Goal: Book appointment/travel/reservation

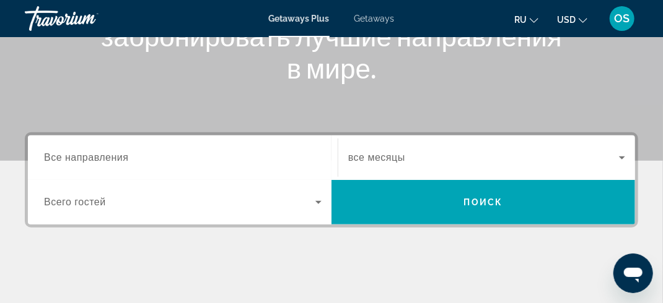
scroll to position [163, 0]
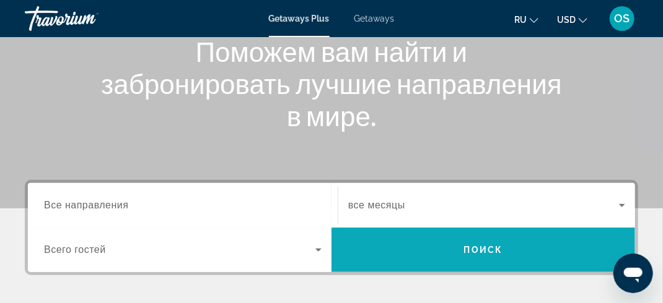
click at [500, 251] on span "Поиск" at bounding box center [483, 250] width 39 height 10
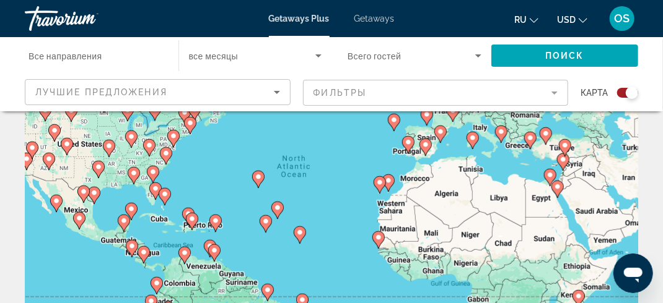
scroll to position [186, 0]
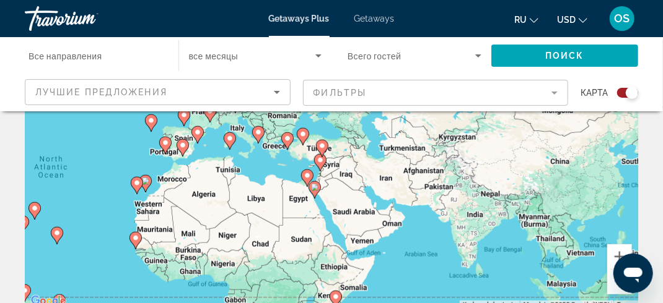
drag, startPoint x: 473, startPoint y: 259, endPoint x: 229, endPoint y: 322, distance: 252.0
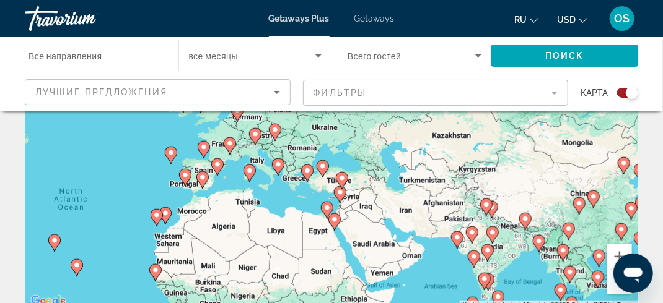
drag, startPoint x: 513, startPoint y: 255, endPoint x: 537, endPoint y: 285, distance: 38.8
click at [536, 287] on div "To activate drag with keyboard, press Alt + Enter. Once in keyboard drag state,…" at bounding box center [331, 123] width 613 height 371
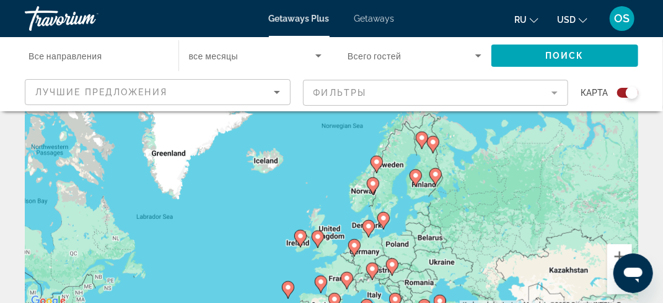
drag, startPoint x: 287, startPoint y: 191, endPoint x: 399, endPoint y: 332, distance: 179.9
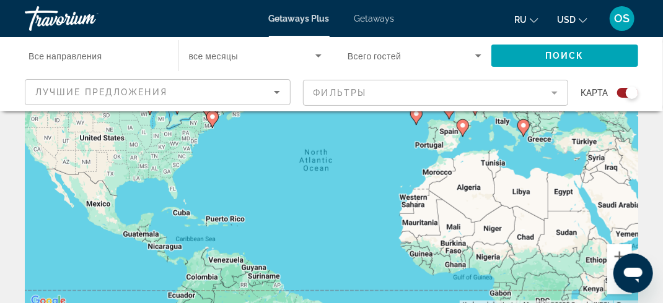
drag, startPoint x: 249, startPoint y: 267, endPoint x: 375, endPoint y: 93, distance: 214.1
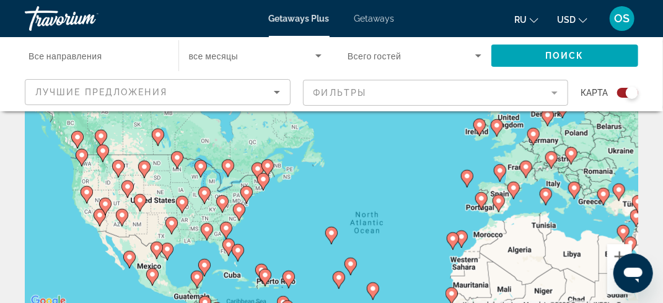
drag, startPoint x: 333, startPoint y: 271, endPoint x: 391, endPoint y: 334, distance: 85.0
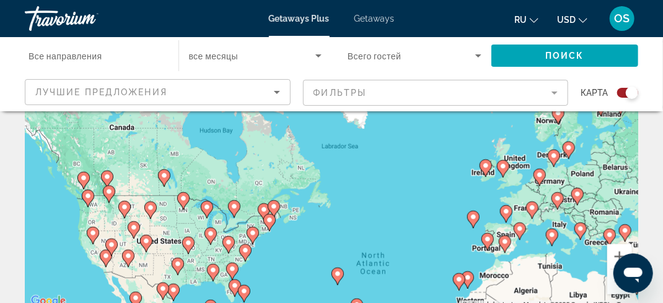
drag, startPoint x: 51, startPoint y: 167, endPoint x: 50, endPoint y: 206, distance: 39.1
click at [50, 206] on div "To activate drag with keyboard, press Alt + Enter. Once in keyboard drag state,…" at bounding box center [331, 123] width 613 height 371
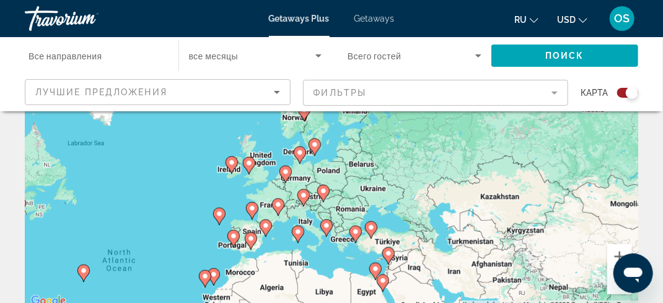
drag, startPoint x: 414, startPoint y: 217, endPoint x: 161, endPoint y: 217, distance: 252.6
click at [161, 217] on div "To activate drag with keyboard, press Alt + Enter. Once in keyboard drag state,…" at bounding box center [331, 123] width 613 height 371
click at [219, 217] on image "Main content" at bounding box center [218, 214] width 7 height 7
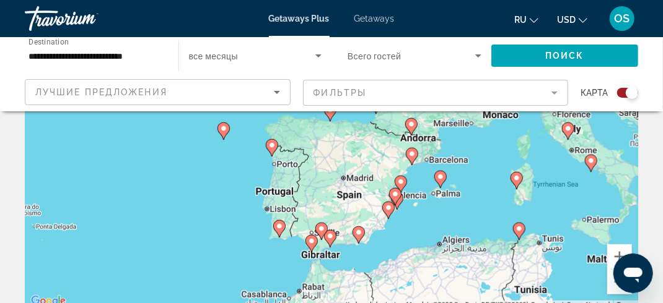
drag, startPoint x: 575, startPoint y: 204, endPoint x: 466, endPoint y: 222, distance: 111.0
click at [466, 222] on div "To activate drag with keyboard, press Alt + Enter. Once in keyboard drag state,…" at bounding box center [331, 123] width 613 height 371
click at [437, 176] on image "Main content" at bounding box center [440, 176] width 7 height 7
type input "**********"
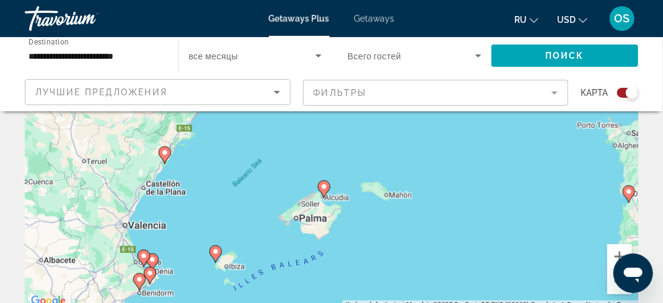
drag, startPoint x: 409, startPoint y: 203, endPoint x: 401, endPoint y: 281, distance: 78.4
click at [401, 281] on div "To navigate, press the arrow keys. To activate drag with keyboard, press Alt + …" at bounding box center [331, 123] width 613 height 371
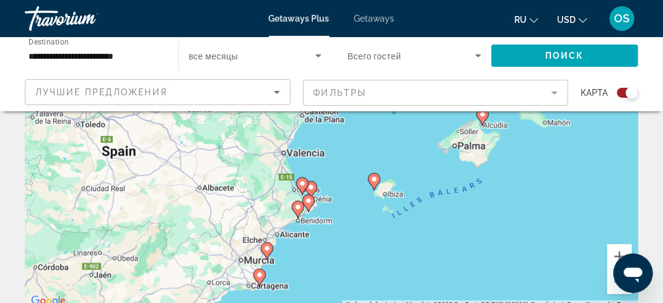
drag, startPoint x: 265, startPoint y: 212, endPoint x: 429, endPoint y: 137, distance: 180.4
click at [427, 139] on div "To navigate, press the arrow keys. To activate drag with keyboard, press Alt + …" at bounding box center [331, 123] width 613 height 371
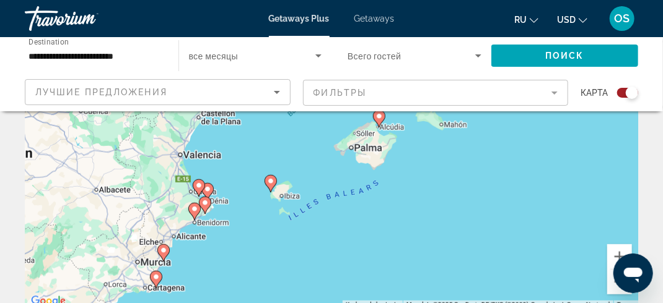
drag, startPoint x: 369, startPoint y: 269, endPoint x: 266, endPoint y: 271, distance: 103.4
click at [266, 271] on div "To navigate, press the arrow keys. To activate drag with keyboard, press Alt + …" at bounding box center [331, 123] width 613 height 371
click at [377, 119] on image "Main content" at bounding box center [377, 116] width 7 height 7
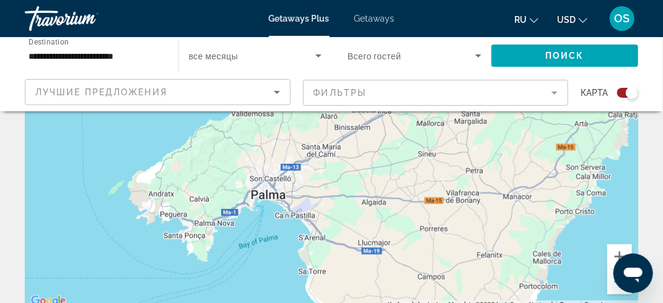
drag, startPoint x: 554, startPoint y: 271, endPoint x: 398, endPoint y: 150, distance: 197.2
click at [342, 148] on div "To navigate, press the arrow keys. To activate drag with keyboard, press Alt + …" at bounding box center [331, 123] width 613 height 371
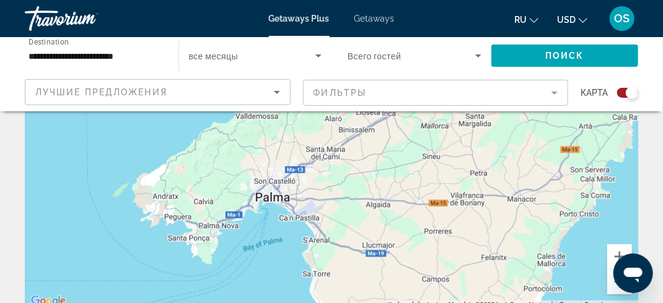
click at [396, 198] on div "To navigate, press the arrow keys. To activate drag with keyboard, press Alt + …" at bounding box center [331, 123] width 613 height 371
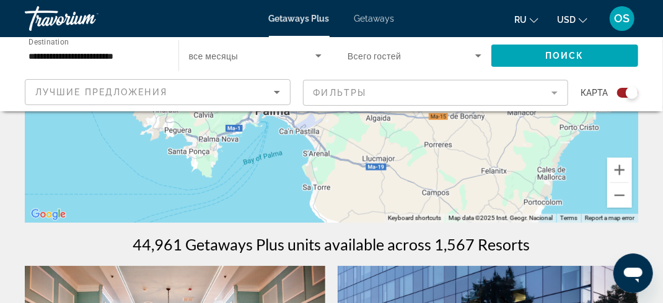
scroll to position [495, 0]
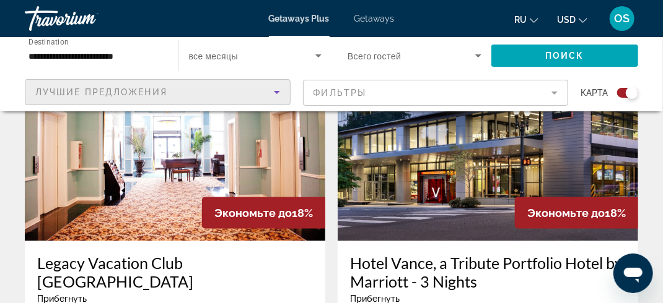
click at [276, 93] on icon "Sort by" at bounding box center [276, 92] width 15 height 15
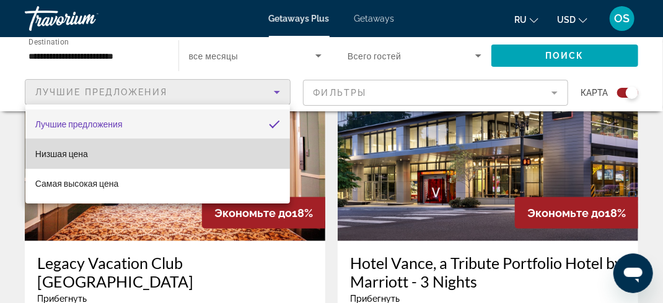
click at [82, 155] on span "Низшая цена" at bounding box center [61, 154] width 53 height 10
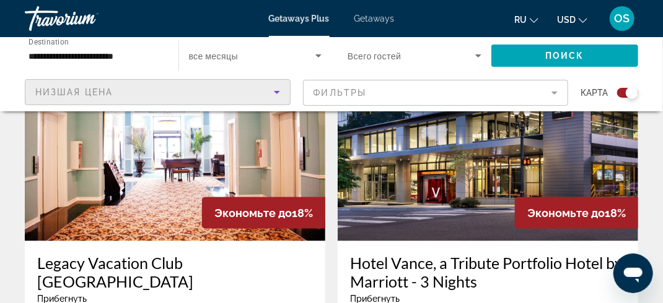
click at [557, 92] on mat-form-field "Фильтры" at bounding box center [436, 93] width 266 height 26
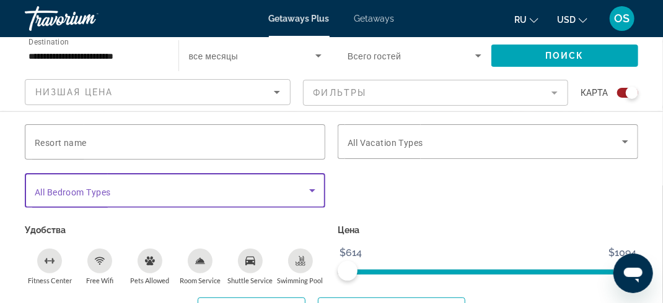
click at [310, 189] on icon "Search widget" at bounding box center [312, 190] width 6 height 3
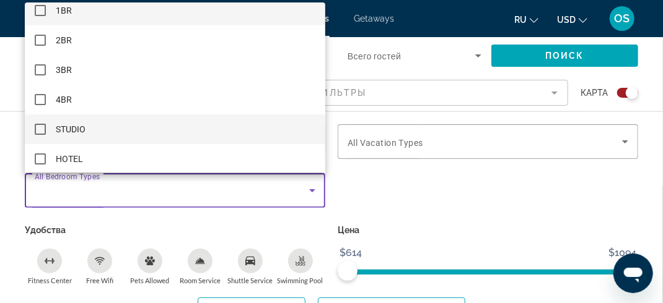
scroll to position [17, 0]
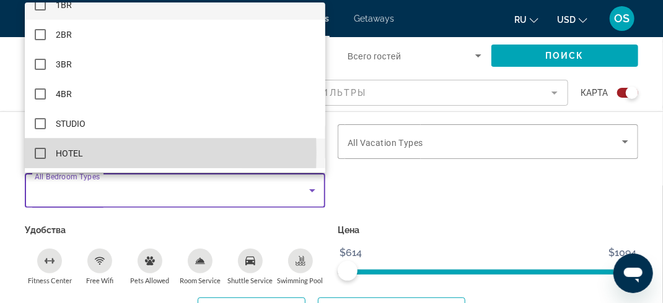
click at [43, 152] on mat-pseudo-checkbox at bounding box center [40, 153] width 11 height 11
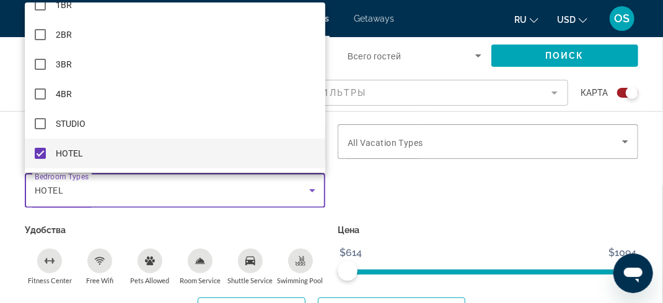
click at [367, 199] on div at bounding box center [331, 151] width 663 height 303
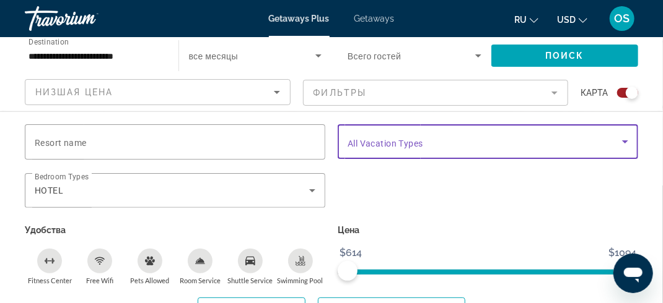
click at [624, 146] on icon "Search widget" at bounding box center [624, 141] width 15 height 15
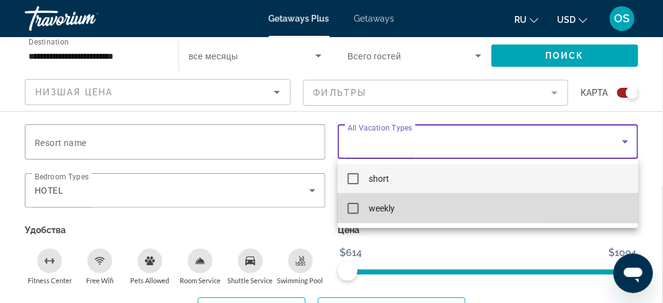
click at [354, 212] on mat-pseudo-checkbox at bounding box center [352, 208] width 11 height 11
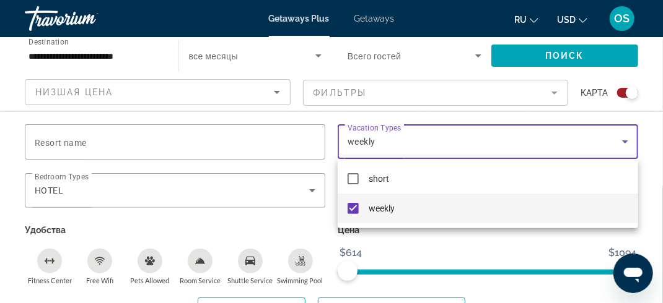
click at [448, 247] on div at bounding box center [331, 151] width 663 height 303
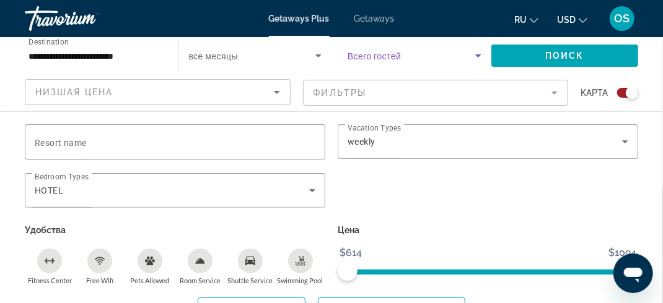
click at [476, 56] on icon "Search widget" at bounding box center [478, 55] width 15 height 15
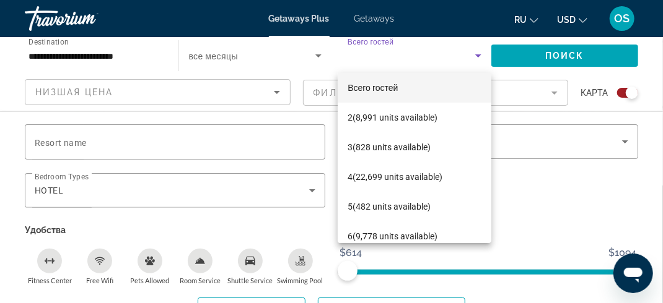
scroll to position [0, 0]
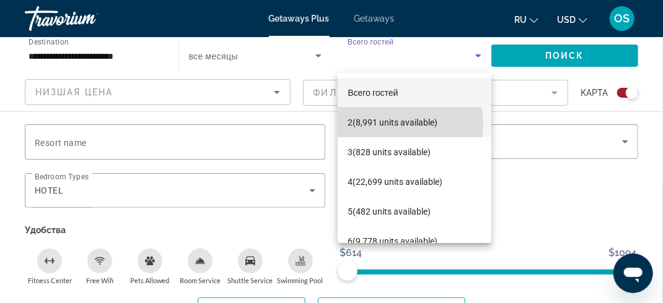
click at [396, 125] on span "2 (8,991 units available)" at bounding box center [392, 122] width 90 height 15
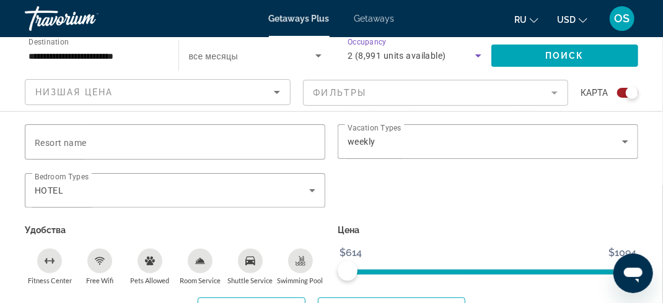
click at [319, 56] on icon "Search widget" at bounding box center [318, 55] width 15 height 15
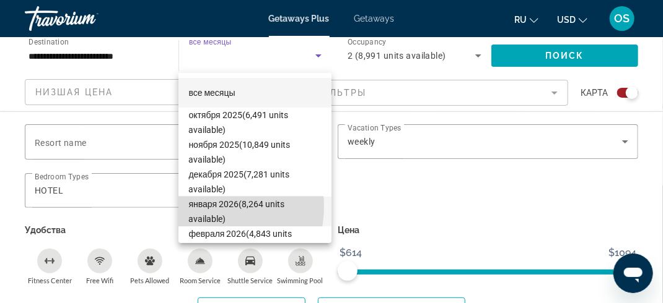
click at [203, 207] on span "января 2026 (8,264 units available)" at bounding box center [254, 212] width 133 height 30
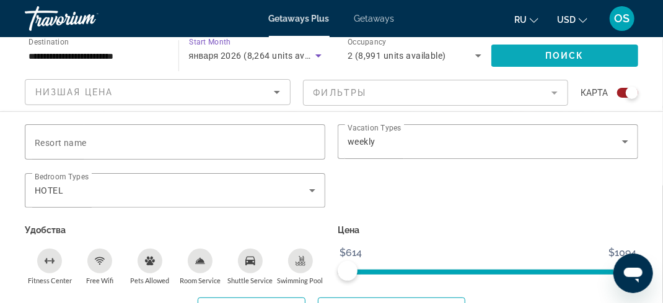
click at [562, 61] on button "Поиск" at bounding box center [564, 56] width 147 height 22
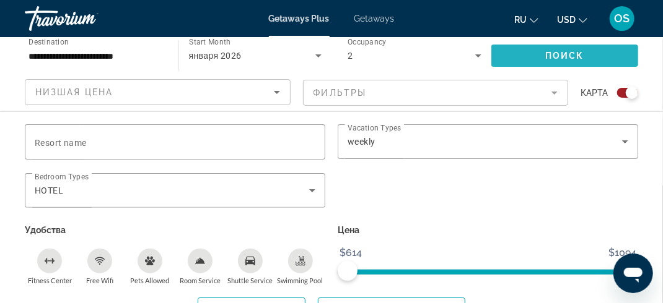
click at [562, 61] on span "Search widget" at bounding box center [564, 56] width 147 height 30
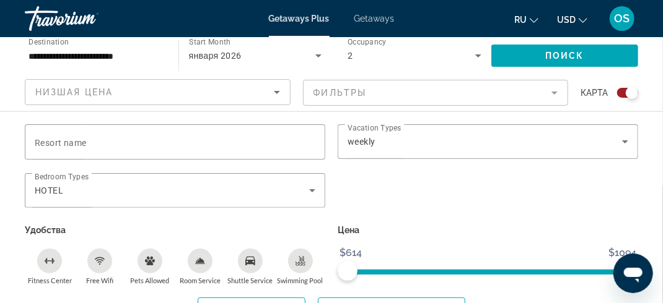
click at [374, 23] on link "Getaways" at bounding box center [374, 19] width 40 height 10
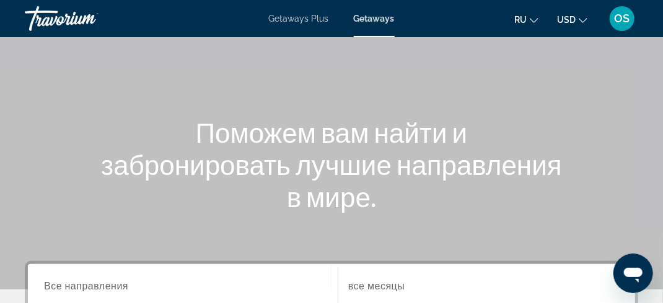
scroll to position [186, 0]
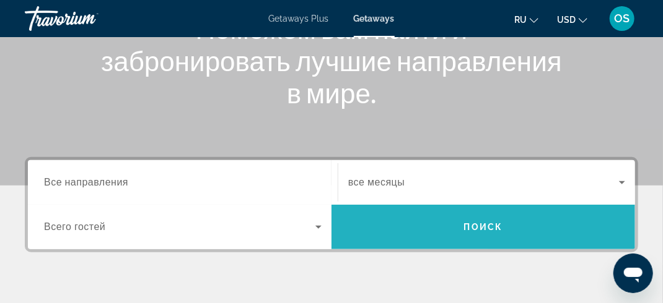
click at [496, 229] on span "Поиск" at bounding box center [483, 227] width 39 height 10
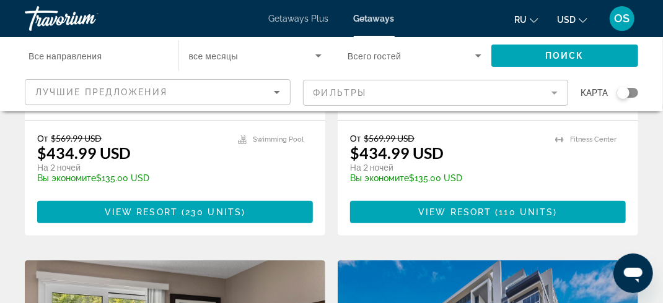
scroll to position [1857, 0]
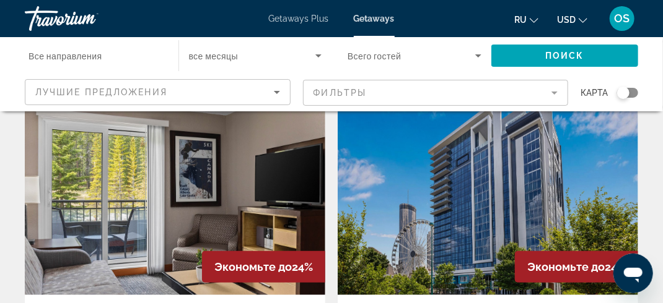
click at [558, 98] on mat-form-field "Фильтры" at bounding box center [436, 93] width 266 height 26
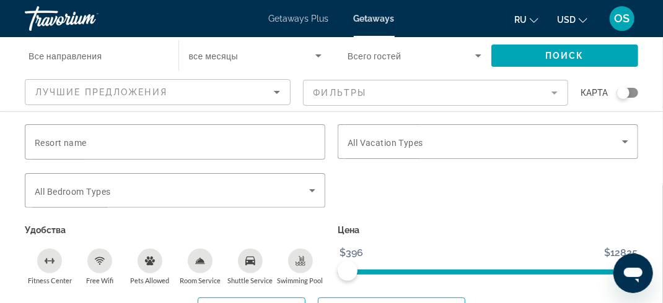
scroll to position [2415, 0]
click at [437, 229] on p "Цена" at bounding box center [487, 230] width 300 height 17
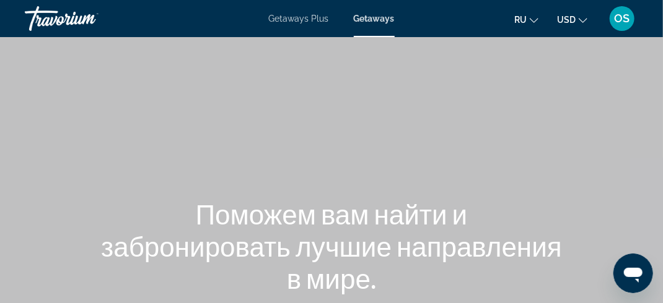
click at [384, 21] on span "Getaways" at bounding box center [374, 19] width 41 height 10
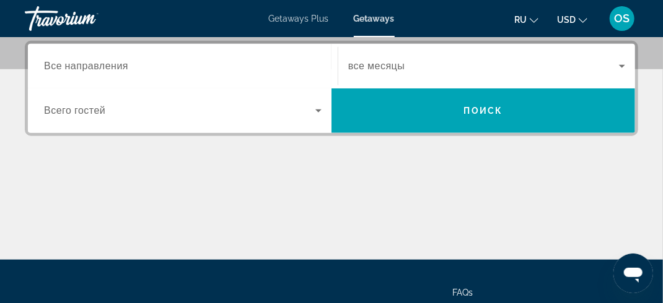
scroll to position [310, 0]
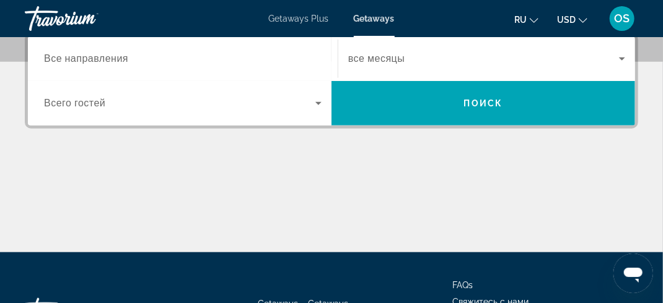
click at [323, 103] on icon "Search widget" at bounding box center [318, 103] width 15 height 15
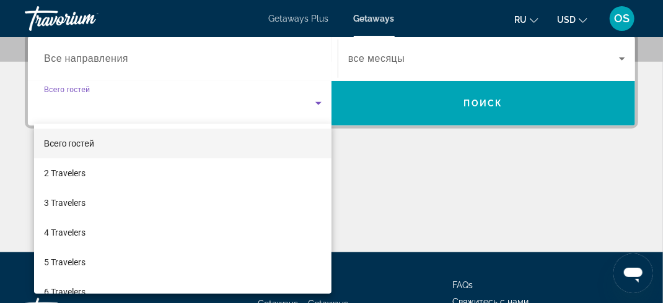
scroll to position [302, 0]
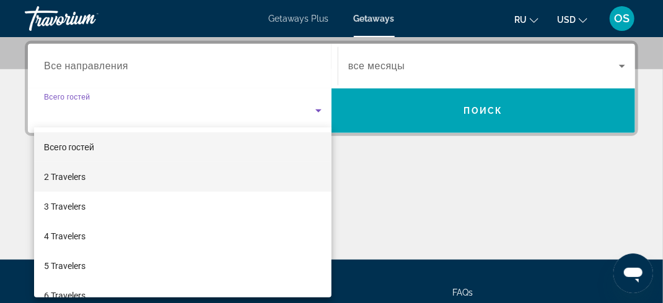
click at [82, 176] on span "2 Travelers" at bounding box center [64, 177] width 41 height 15
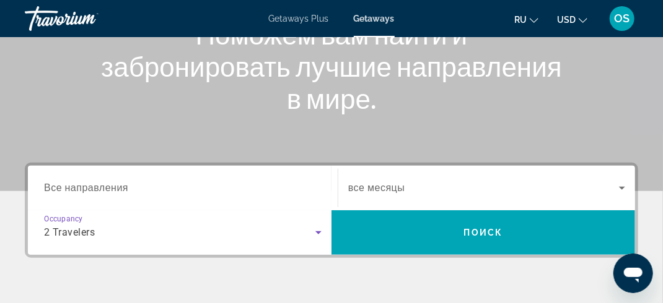
scroll to position [178, 0]
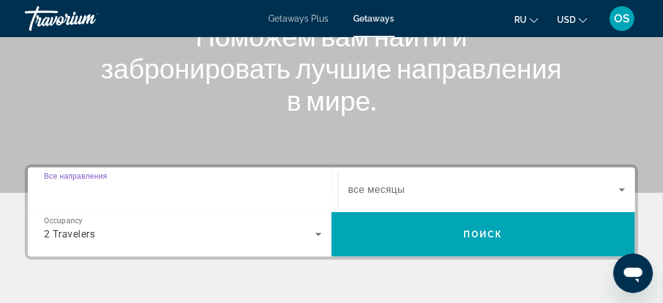
click at [145, 193] on input "Destination Все направления" at bounding box center [182, 190] width 277 height 15
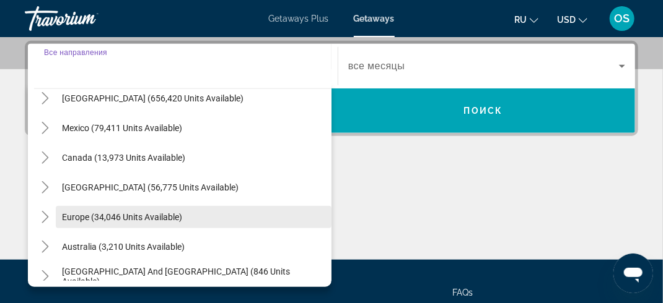
scroll to position [62, 0]
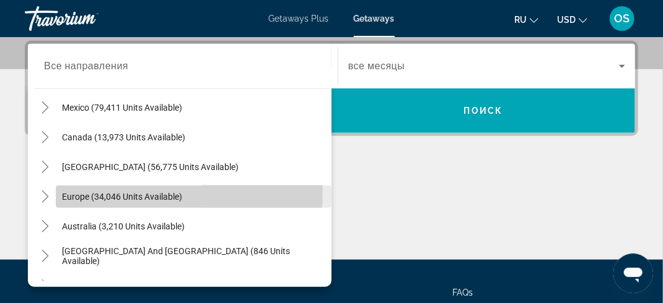
click at [105, 192] on span "Europe (34,046 units available)" at bounding box center [122, 197] width 120 height 10
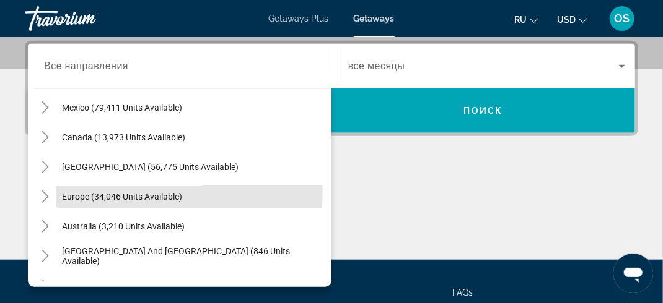
type input "**********"
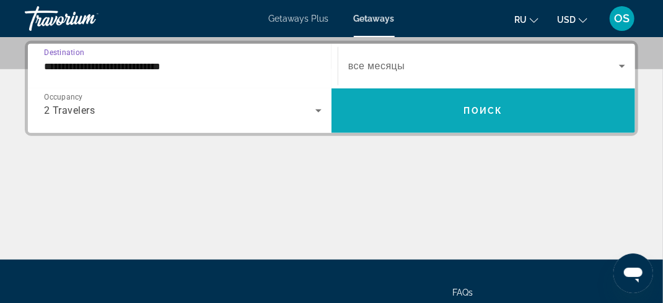
click at [484, 116] on span "Search widget" at bounding box center [482, 111] width 303 height 30
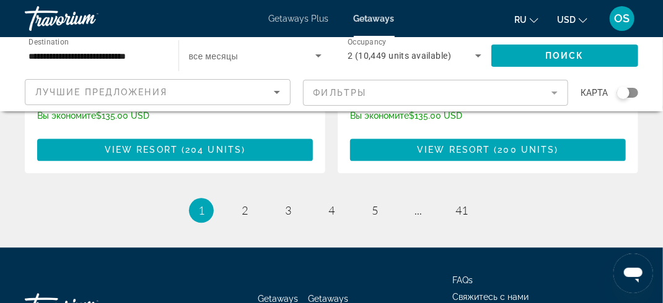
scroll to position [2539, 0]
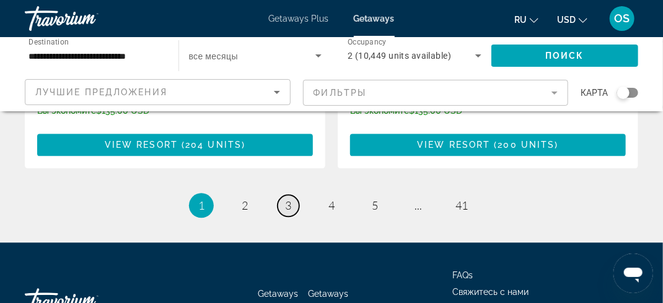
click at [295, 195] on link "page 3" at bounding box center [288, 206] width 22 height 22
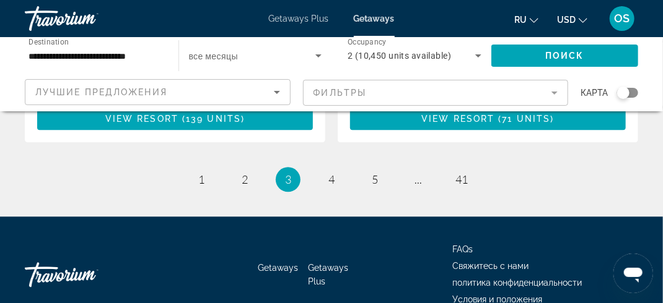
scroll to position [2473, 0]
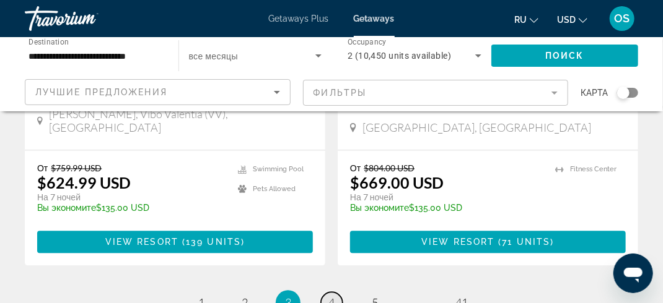
click at [329, 297] on span "4" at bounding box center [331, 304] width 6 height 14
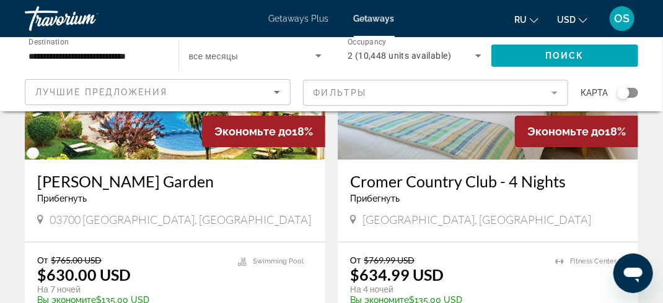
scroll to position [1548, 0]
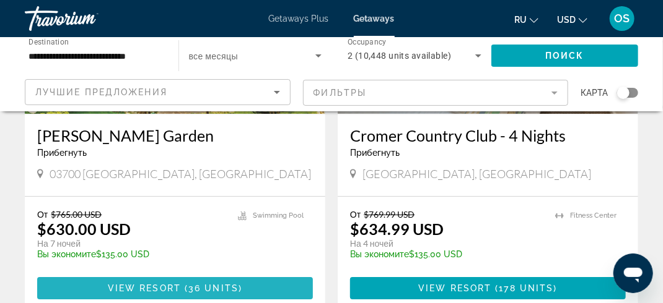
click at [139, 284] on span "View Resort" at bounding box center [144, 289] width 73 height 10
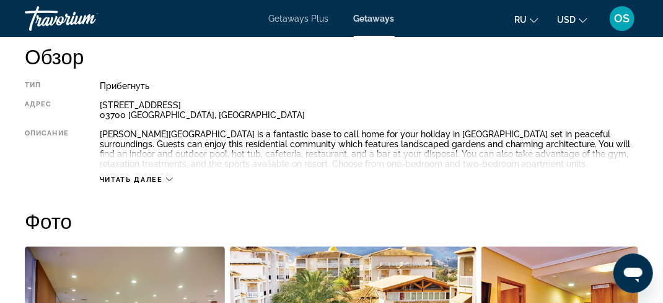
scroll to position [681, 0]
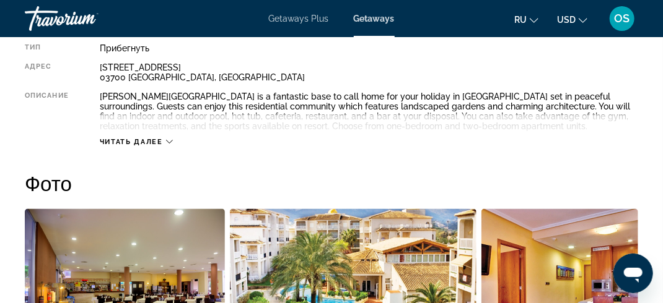
click at [166, 141] on div "Читать далее" at bounding box center [136, 142] width 73 height 8
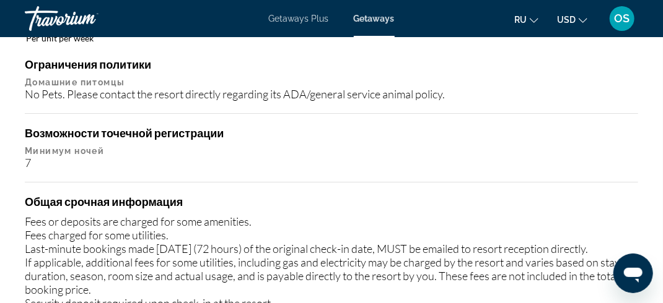
scroll to position [1424, 0]
